Goal: Information Seeking & Learning: Learn about a topic

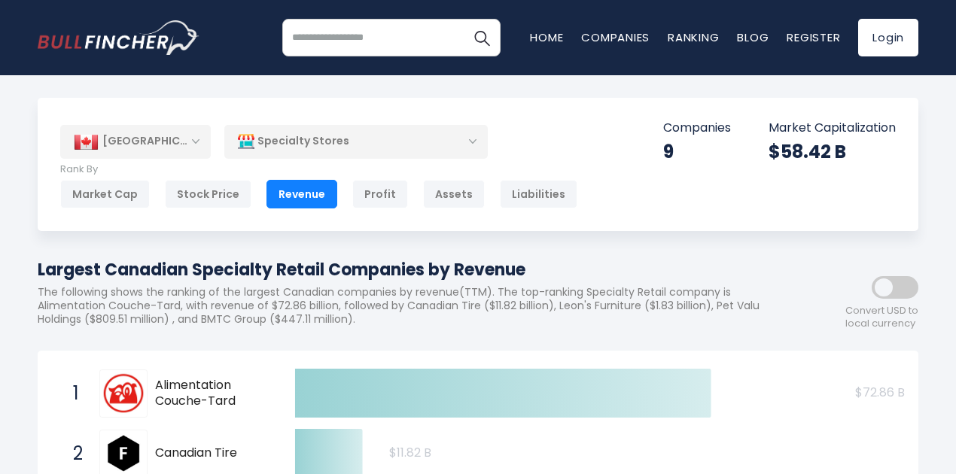
click at [476, 146] on div "Specialty Stores" at bounding box center [356, 141] width 264 height 35
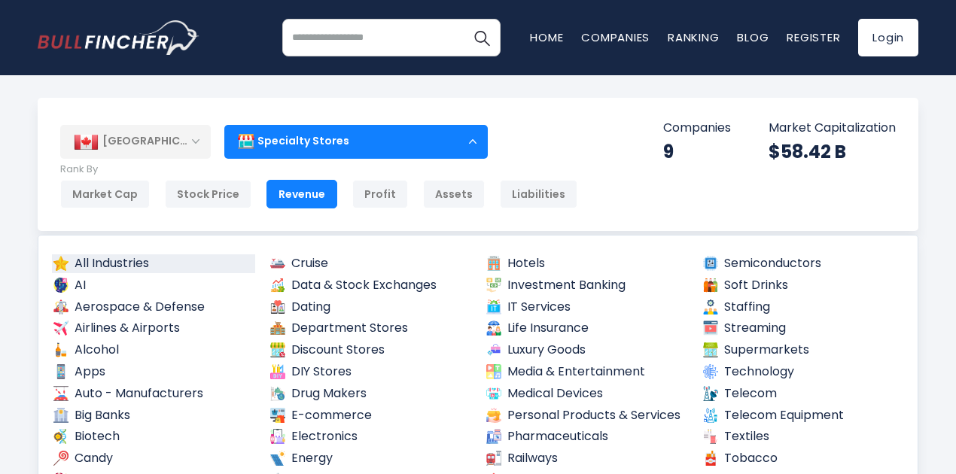
click at [91, 263] on link "All Industries" at bounding box center [153, 264] width 203 height 19
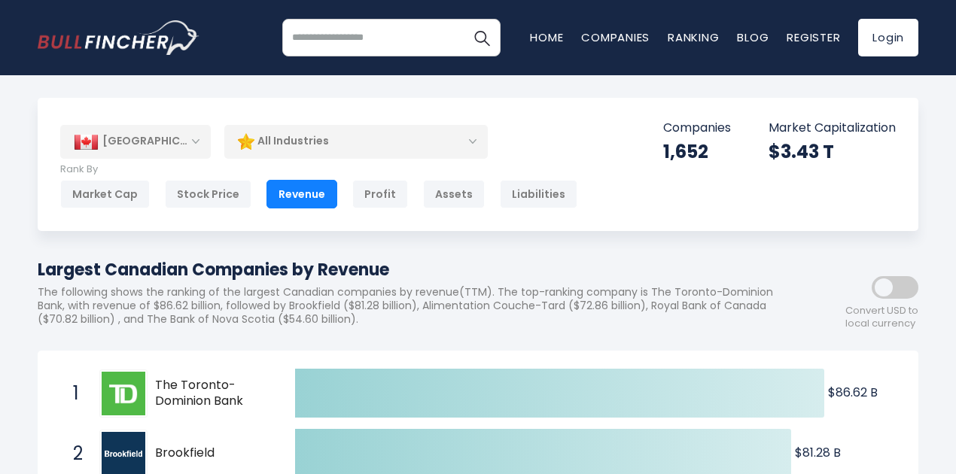
click at [300, 123] on div "Canada Entire World 30,373 North America United States 3,966 Canada 1,652" at bounding box center [478, 164] width 881 height 133
click at [364, 138] on div "All Industries" at bounding box center [356, 141] width 264 height 35
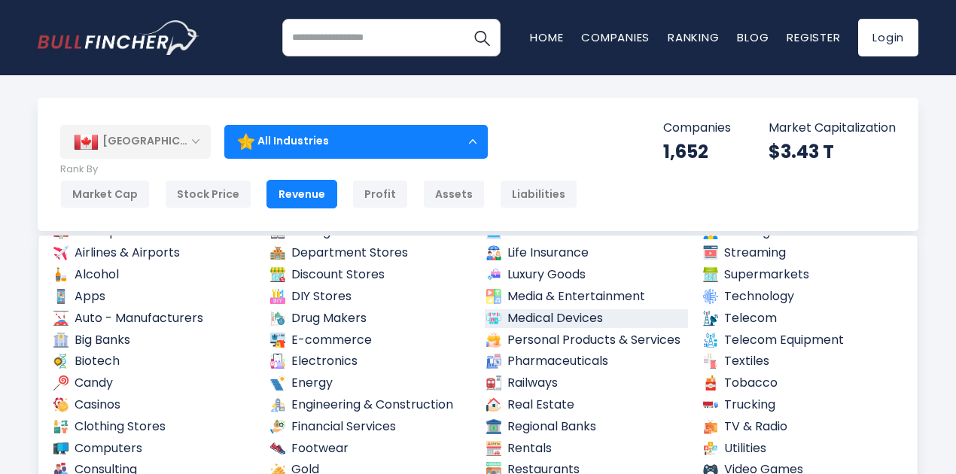
scroll to position [151, 0]
